Goal: Task Accomplishment & Management: Complete application form

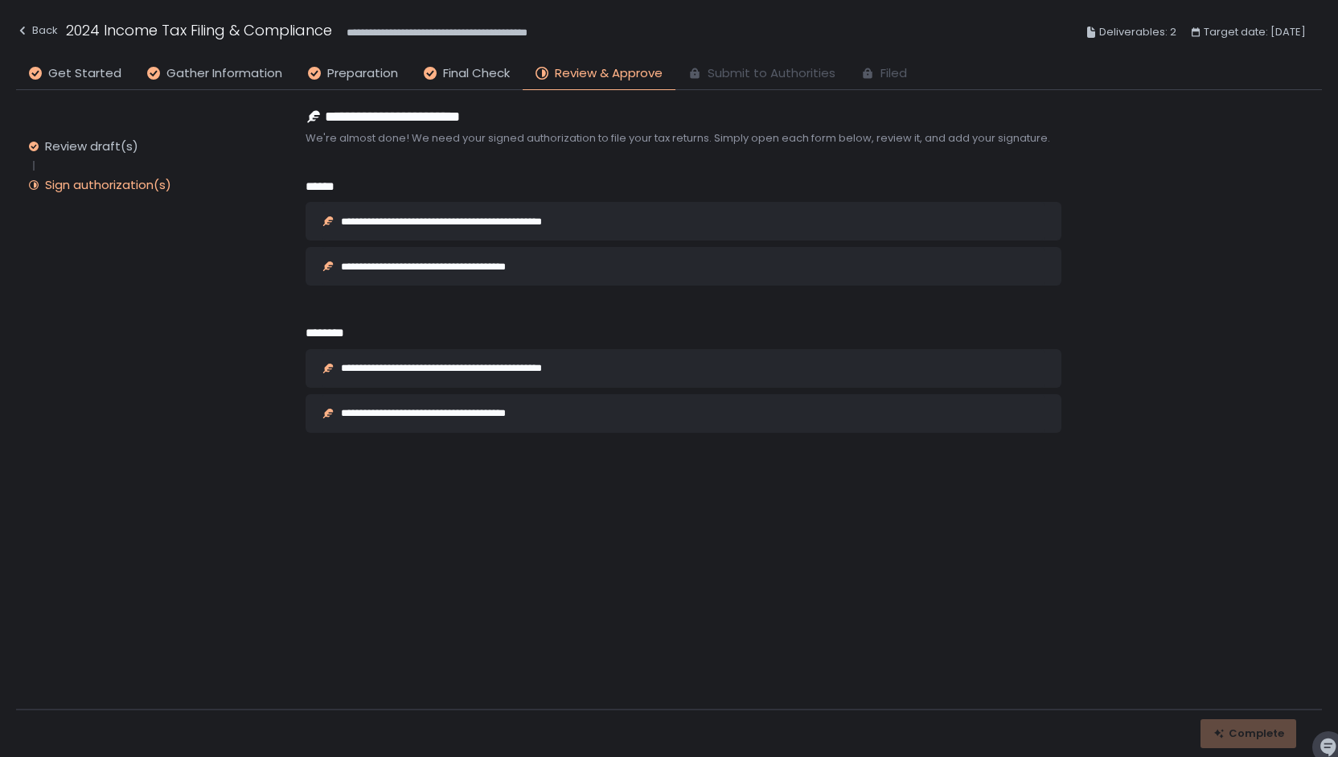
click at [574, 224] on div "**********" at bounding box center [473, 221] width 264 height 10
click at [555, 265] on div "**********" at bounding box center [453, 266] width 224 height 10
click at [584, 365] on div "**********" at bounding box center [473, 368] width 264 height 10
click at [545, 413] on div "**********" at bounding box center [453, 413] width 224 height 10
